Goal: Task Accomplishment & Management: Use online tool/utility

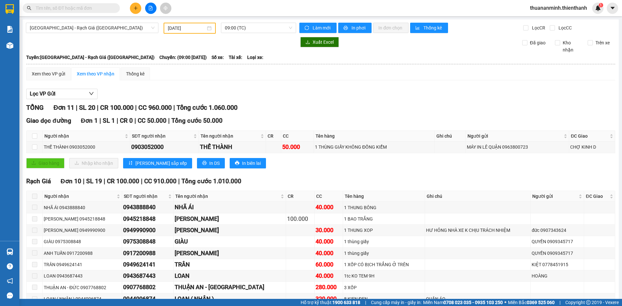
click at [211, 29] on div "[DATE]" at bounding box center [190, 28] width 52 height 11
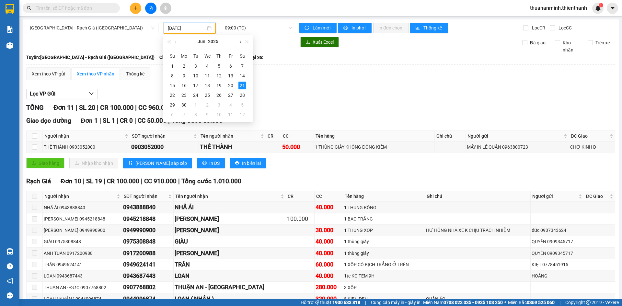
click at [239, 43] on button "button" at bounding box center [239, 41] width 7 height 13
click at [240, 41] on span "button" at bounding box center [239, 41] width 3 height 3
click at [233, 73] on div "12" at bounding box center [231, 76] width 8 height 8
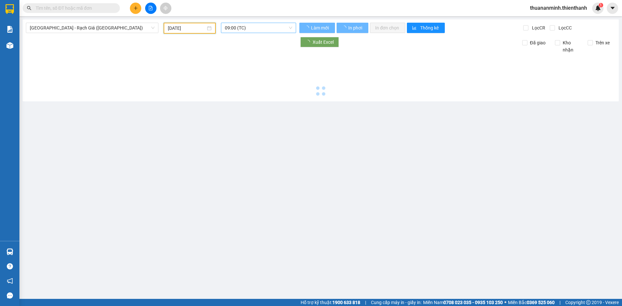
type input "[DATE]"
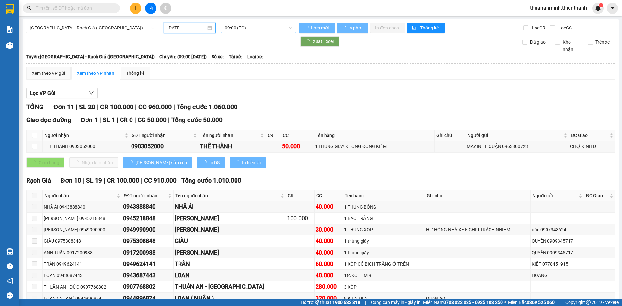
click at [271, 29] on span "09:00 (TC)" at bounding box center [258, 28] width 67 height 10
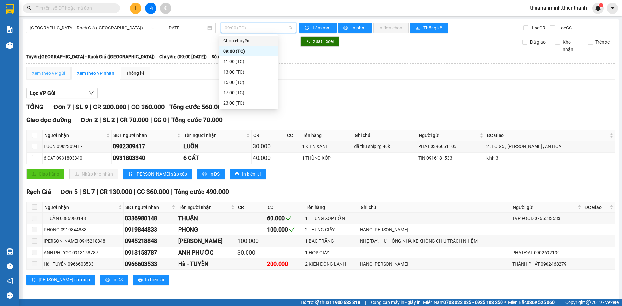
drag, startPoint x: 62, startPoint y: 64, endPoint x: 59, endPoint y: 73, distance: 9.4
click at [62, 65] on th at bounding box center [321, 64] width 590 height 6
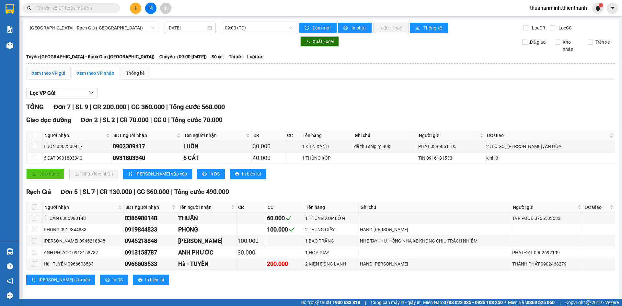
click at [59, 73] on div "Xem theo VP gửi" at bounding box center [48, 73] width 33 height 7
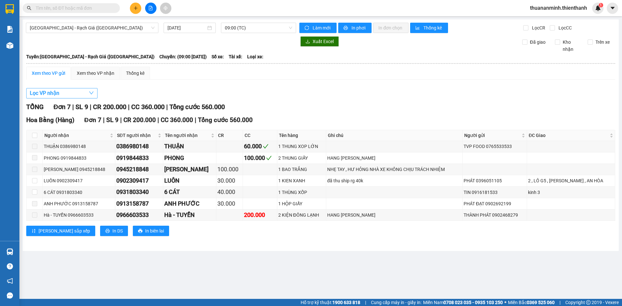
click at [83, 96] on button "Lọc VP nhận" at bounding box center [61, 93] width 71 height 10
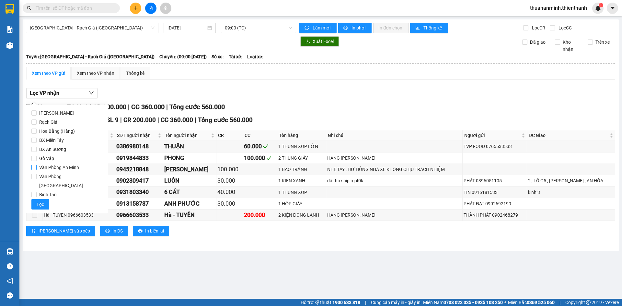
click at [62, 168] on span "Văn Phòng An Minh" at bounding box center [59, 167] width 45 height 9
click at [37, 168] on input "Văn Phòng An Minh" at bounding box center [33, 167] width 5 height 5
checkbox input "true"
click at [41, 201] on span "Lọc" at bounding box center [40, 204] width 7 height 7
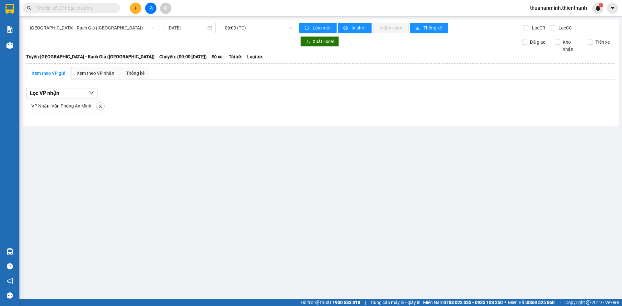
drag, startPoint x: 264, startPoint y: 24, endPoint x: 245, endPoint y: 51, distance: 33.6
click at [264, 24] on span "09:00 (TC)" at bounding box center [258, 28] width 67 height 10
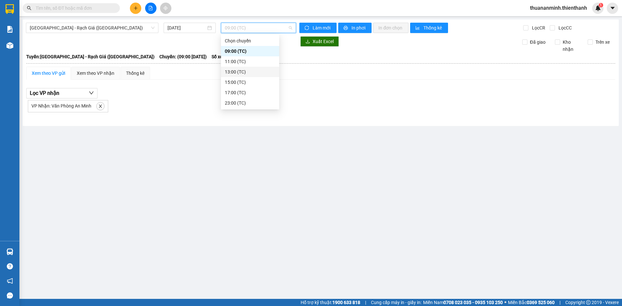
click at [246, 70] on div "13:00 (TC)" at bounding box center [250, 71] width 51 height 7
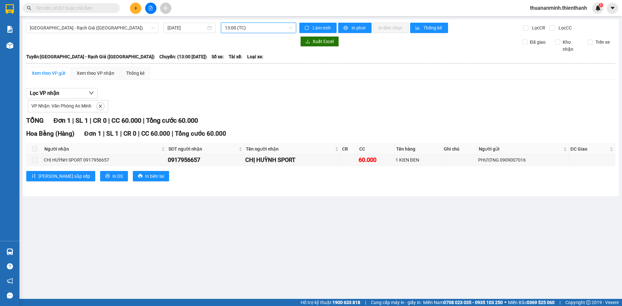
click at [272, 29] on span "13:00 (TC)" at bounding box center [258, 28] width 67 height 10
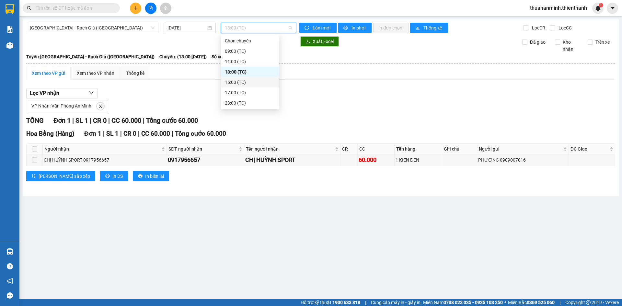
click at [246, 82] on div "15:00 (TC)" at bounding box center [250, 82] width 51 height 7
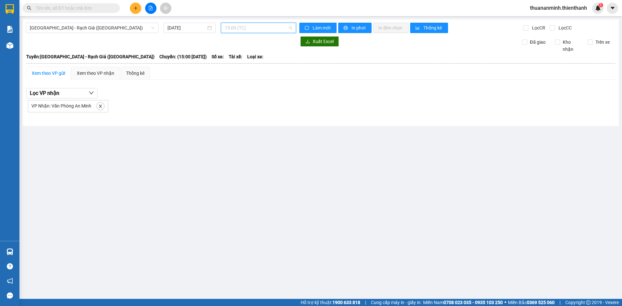
click at [275, 29] on span "15:00 (TC)" at bounding box center [258, 28] width 67 height 10
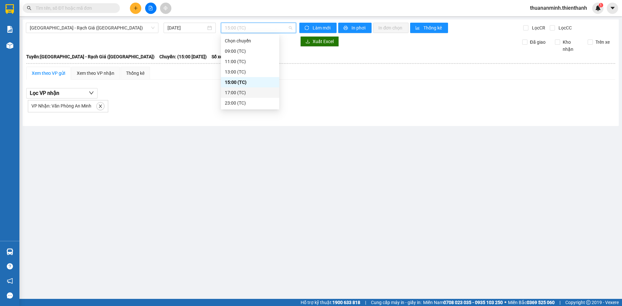
click at [247, 95] on div "17:00 (TC)" at bounding box center [250, 92] width 51 height 7
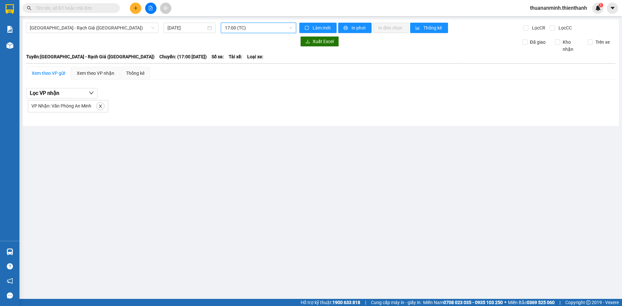
click at [277, 26] on span "17:00 (TC)" at bounding box center [258, 28] width 67 height 10
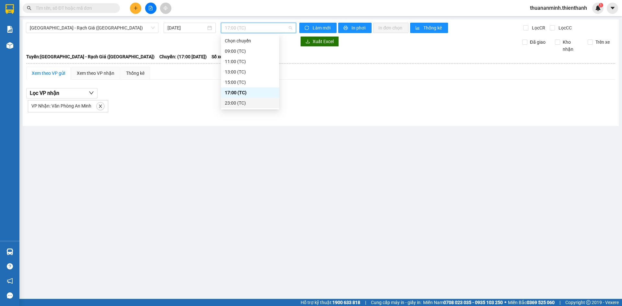
click at [246, 104] on div "23:00 (TC)" at bounding box center [250, 102] width 51 height 7
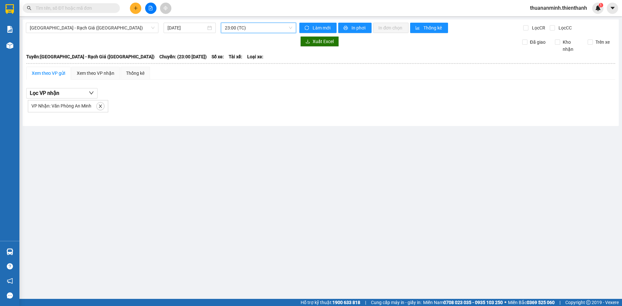
click at [257, 25] on span "23:00 (TC)" at bounding box center [258, 28] width 67 height 10
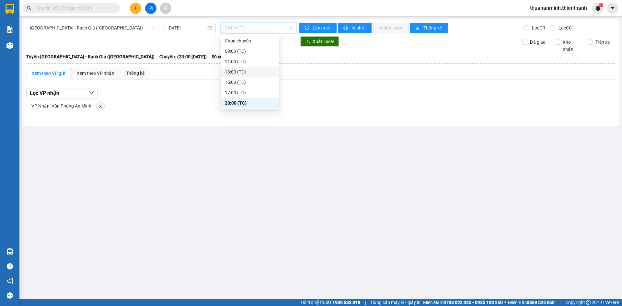
click at [243, 76] on div "13:00 (TC)" at bounding box center [250, 72] width 58 height 10
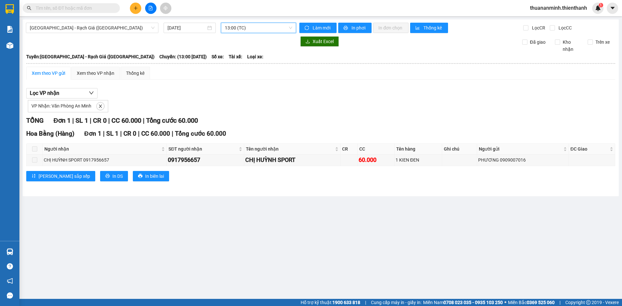
click at [269, 30] on span "13:00 (TC)" at bounding box center [258, 28] width 67 height 10
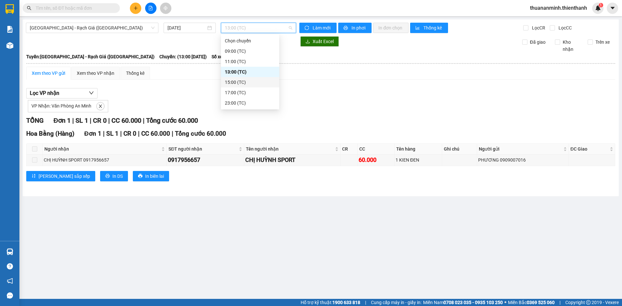
click at [319, 84] on div "Xem theo VP gửi Xem theo VP nhận Thống kê Lọc VP nhận VP Nhận: Văn Phòng An Min…" at bounding box center [320, 128] width 589 height 123
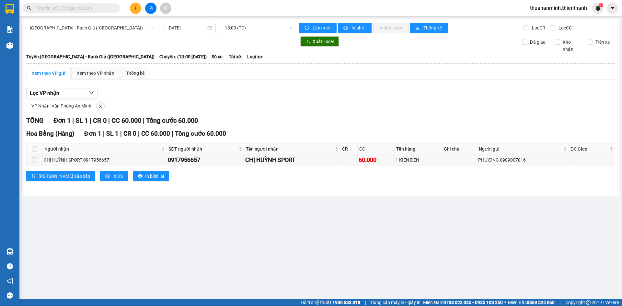
click at [259, 26] on span "13:00 (TC)" at bounding box center [258, 28] width 67 height 10
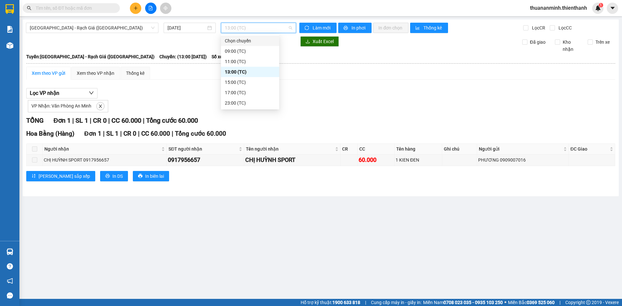
click at [259, 30] on span "13:00 (TC)" at bounding box center [258, 28] width 67 height 10
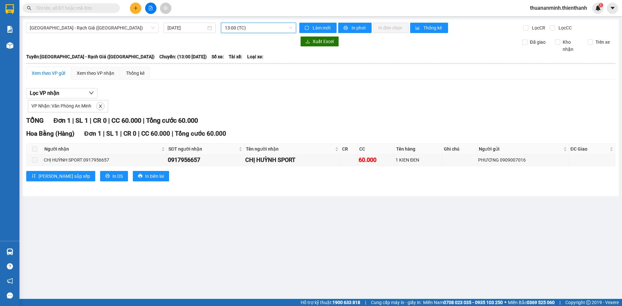
click at [259, 30] on span "13:00 (TC)" at bounding box center [258, 28] width 67 height 10
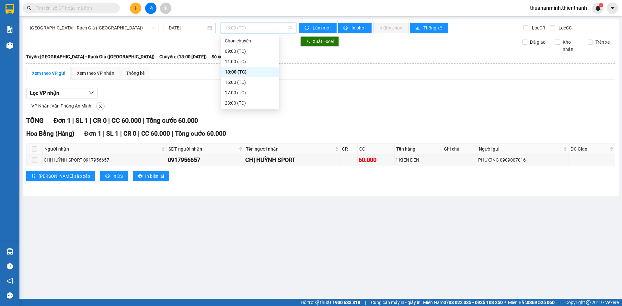
click at [259, 30] on span "13:00 (TC)" at bounding box center [258, 28] width 67 height 10
drag, startPoint x: 259, startPoint y: 30, endPoint x: 259, endPoint y: 35, distance: 4.9
click at [259, 35] on body "Kết quả tìm kiếm ( 0 ) Bộ lọc No Data thuananminh.thienthanh 1 Báo cáo Báo cáo …" at bounding box center [311, 153] width 622 height 306
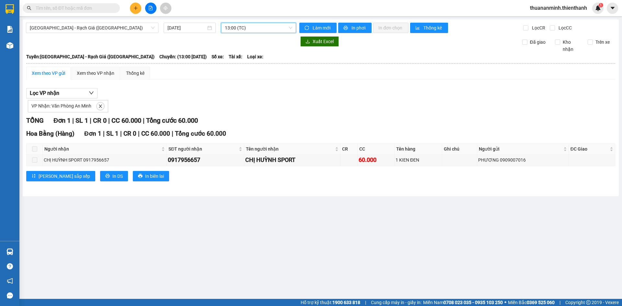
click at [263, 27] on span "13:00 (TC)" at bounding box center [258, 28] width 67 height 10
click at [186, 158] on div "0917956657" at bounding box center [205, 159] width 75 height 9
copy div "0917956657"
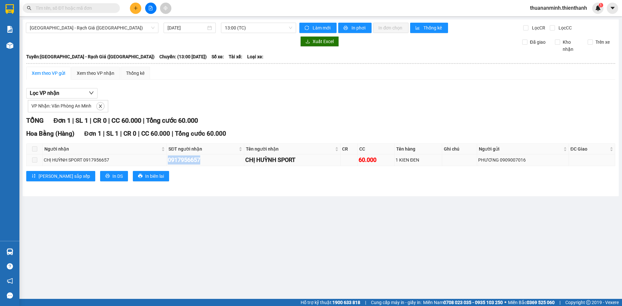
copy div "0917956657"
